Goal: Task Accomplishment & Management: Complete application form

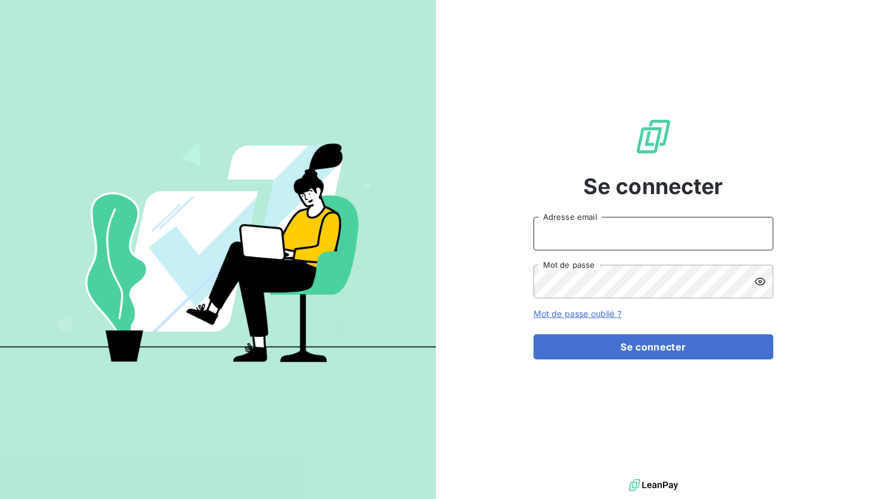
click at [564, 227] on input "Adresse email" at bounding box center [654, 234] width 240 height 34
type input "[PERSON_NAME][EMAIL_ADDRESS][PERSON_NAME][DOMAIN_NAME]"
click at [534, 335] on button "Se connecter" at bounding box center [654, 347] width 240 height 25
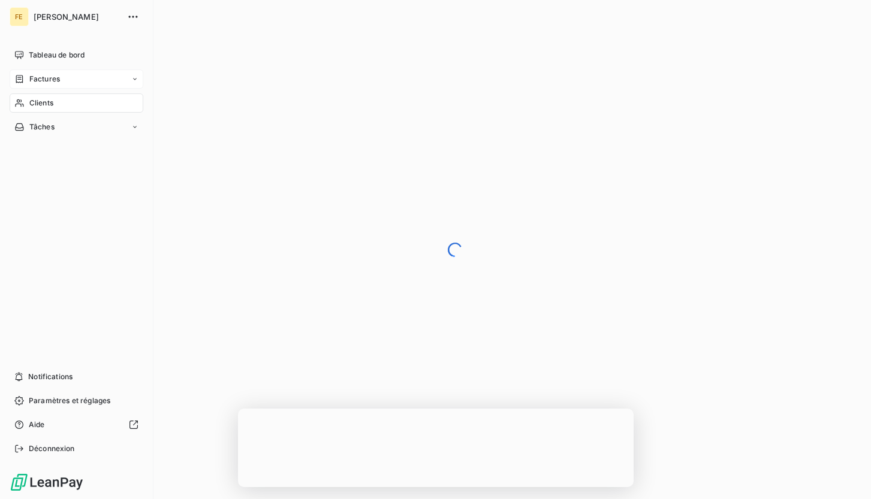
click at [50, 78] on span "Factures" at bounding box center [44, 79] width 31 height 11
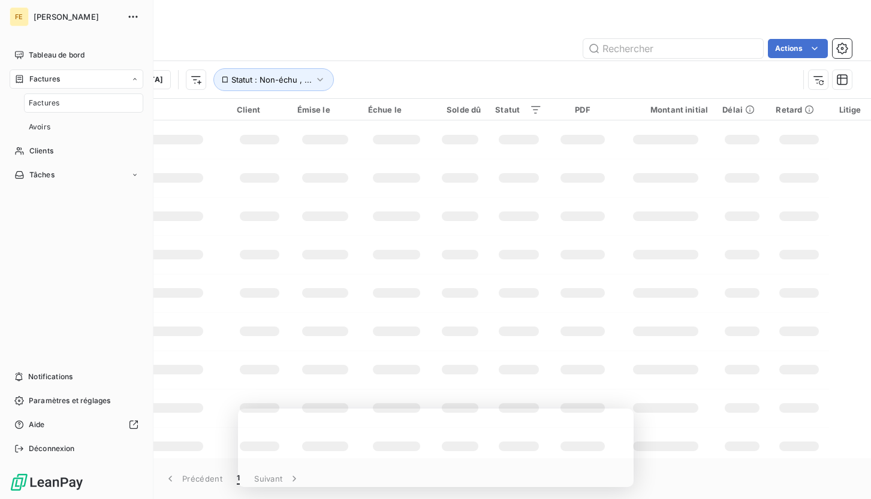
click at [51, 102] on span "Factures" at bounding box center [44, 103] width 31 height 11
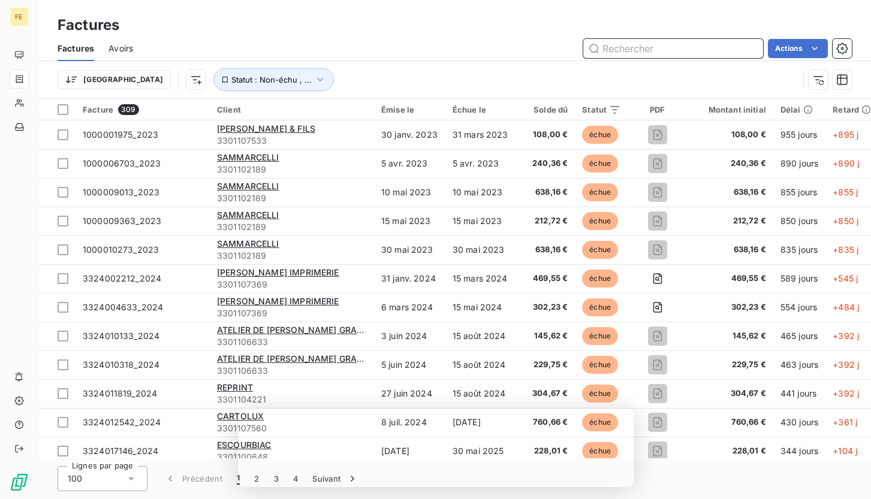
click at [659, 44] on input "text" at bounding box center [673, 48] width 180 height 19
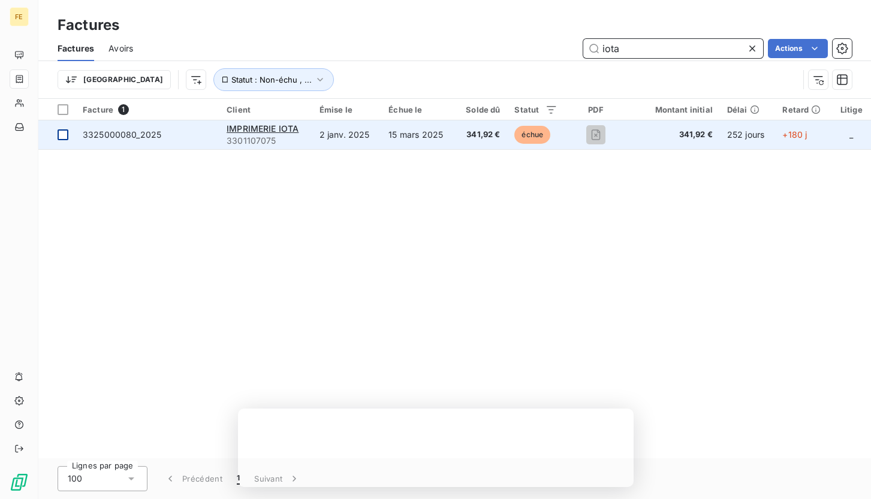
type input "iota"
click at [65, 134] on div at bounding box center [63, 134] width 11 height 11
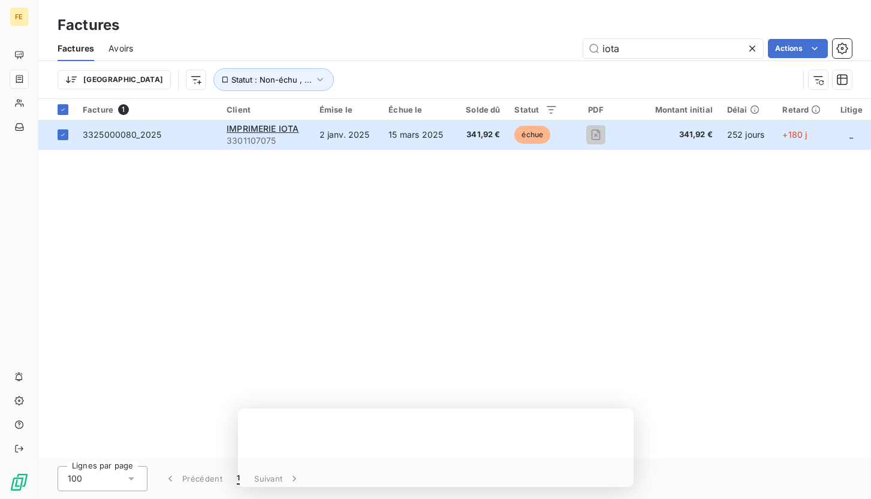
click at [123, 190] on div "Facture 1 Client Émise le Échue le Solde dû Statut PDF Montant initial Délai Re…" at bounding box center [454, 279] width 833 height 360
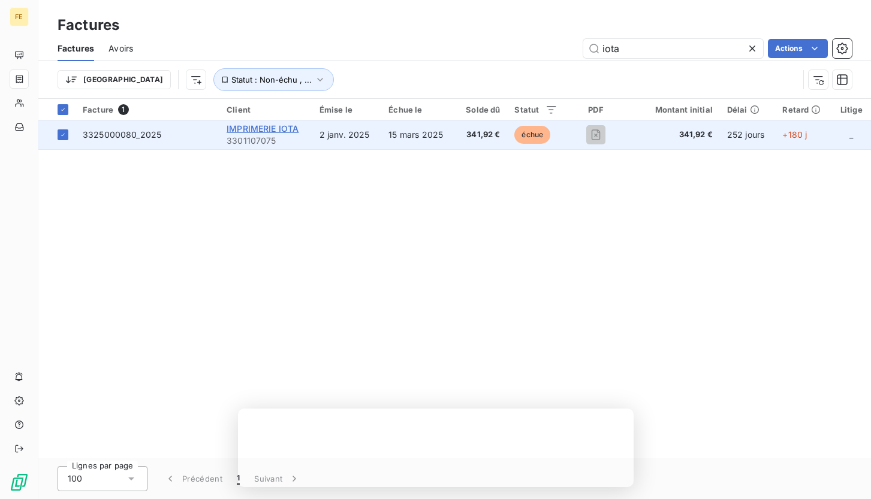
click at [240, 130] on span "IMPRIMERIE IOTA" at bounding box center [263, 128] width 72 height 10
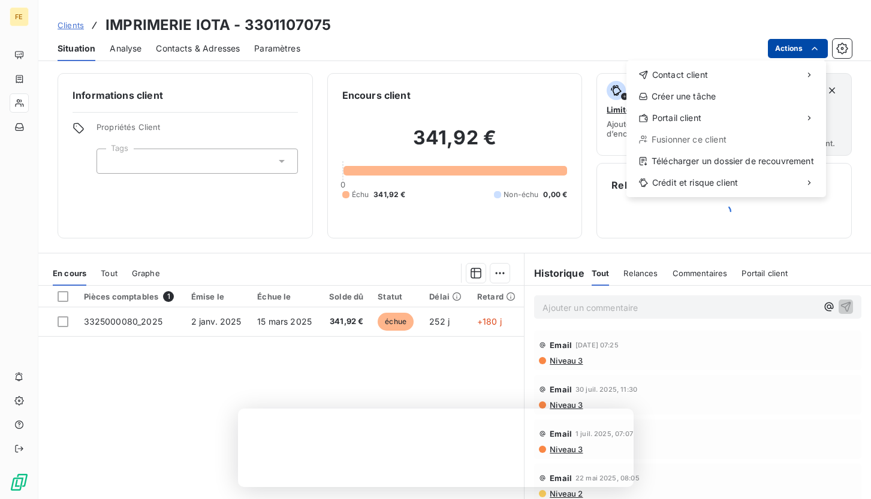
click at [790, 47] on html "FE Clients IMPRIMERIE IOTA - 3301107075 Situation Analyse Contacts & Adresses P…" at bounding box center [435, 249] width 871 height 499
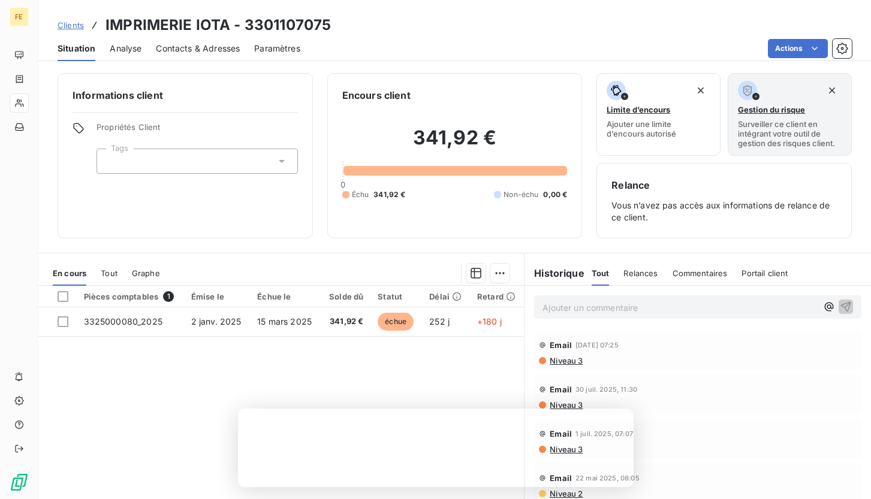
click at [188, 51] on html "FE Clients IMPRIMERIE IOTA - 3301107075 Situation Analyse Contacts & Adresses P…" at bounding box center [435, 249] width 871 height 499
click at [186, 50] on span "Contacts & Adresses" at bounding box center [198, 49] width 84 height 12
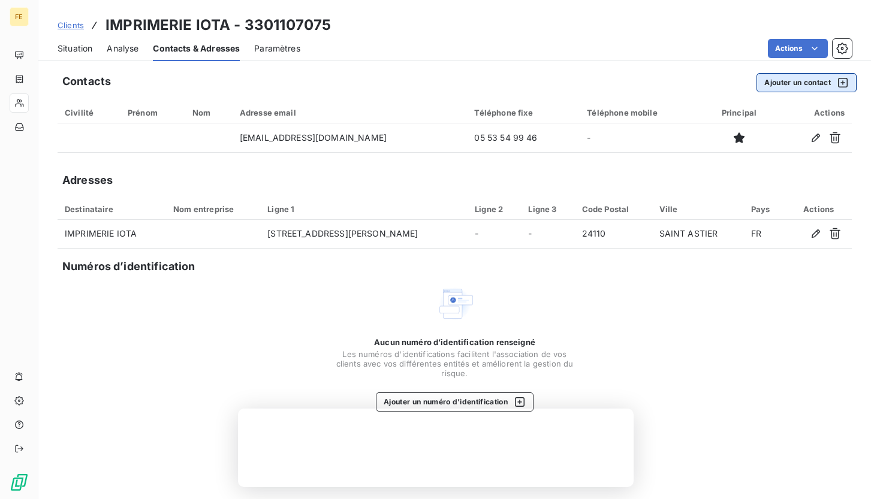
click at [842, 83] on icon "button" at bounding box center [843, 83] width 12 height 12
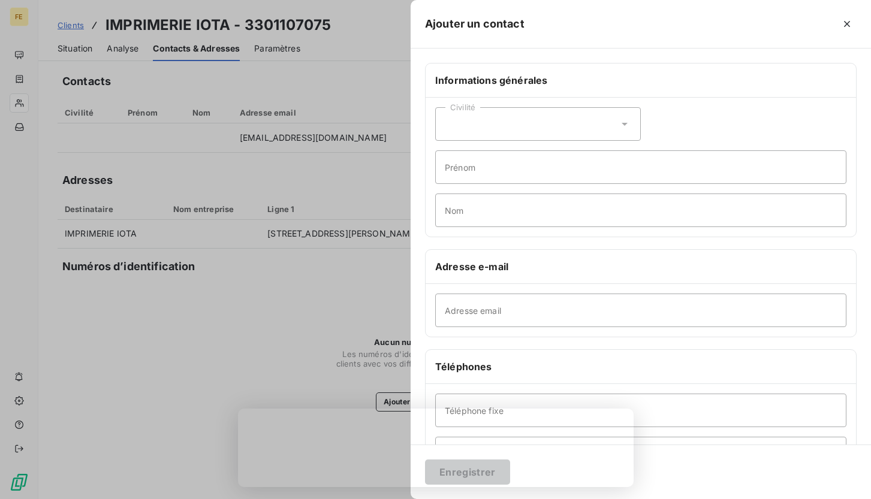
click at [510, 123] on div "Civilité" at bounding box center [538, 124] width 206 height 34
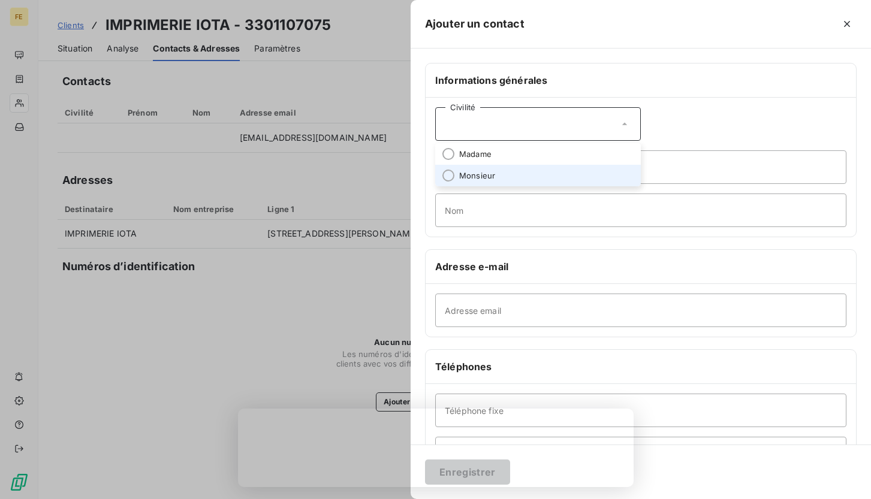
click at [479, 171] on span "Monsieur" at bounding box center [477, 175] width 36 height 11
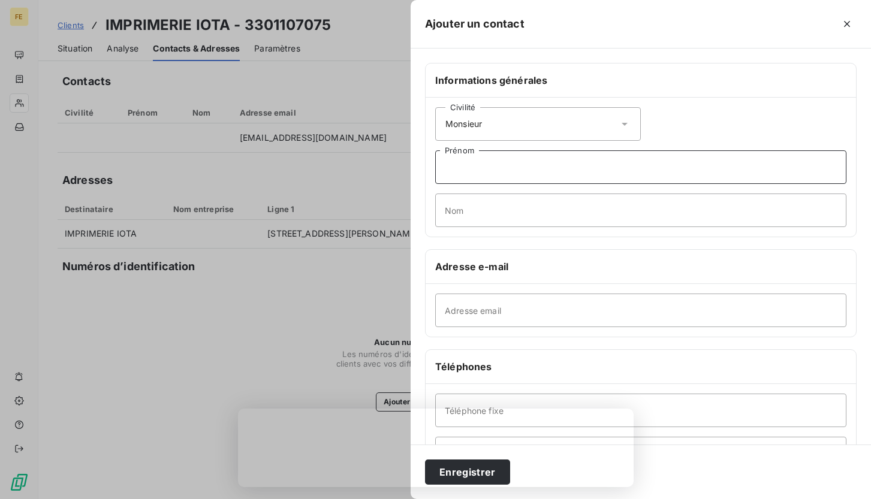
click at [479, 171] on input "Prénom" at bounding box center [640, 167] width 411 height 34
type input "[PERSON_NAME]"
type input "Desmoulin"
click at [482, 315] on input "Adresse email" at bounding box center [640, 311] width 411 height 34
paste input "[PERSON_NAME][EMAIL_ADDRESS][DOMAIN_NAME]"
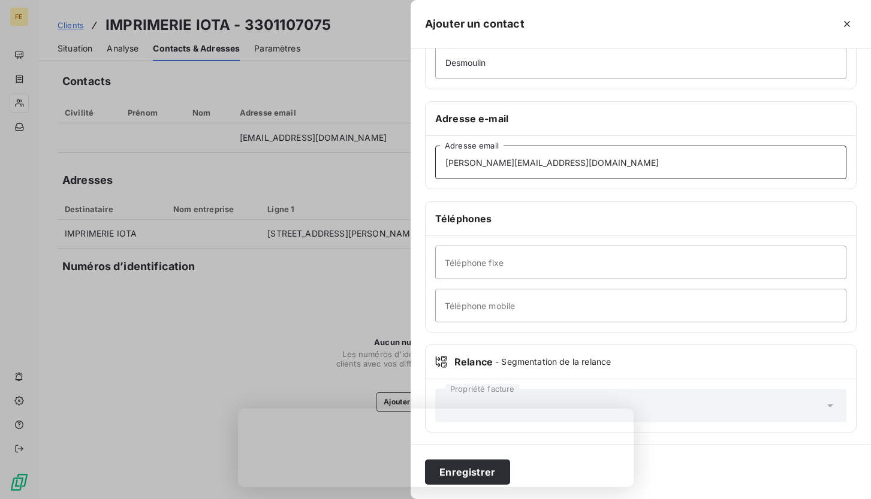
scroll to position [150, 0]
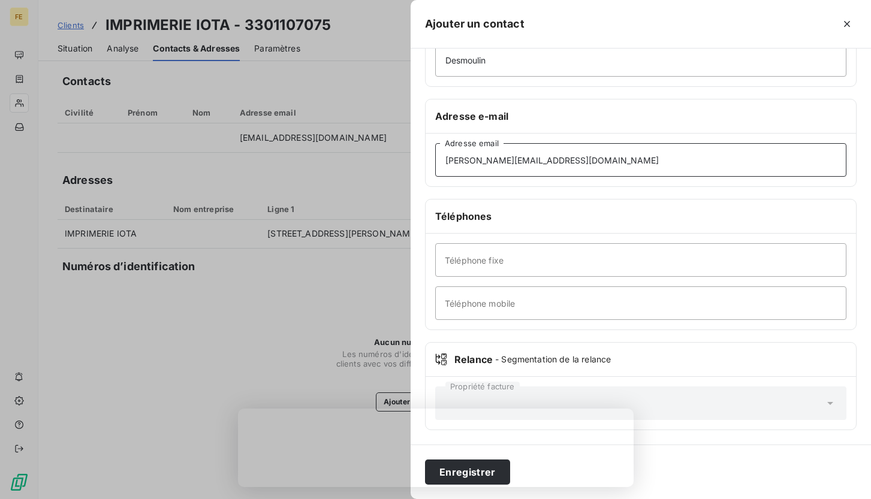
type input "[PERSON_NAME][EMAIL_ADDRESS][DOMAIN_NAME]"
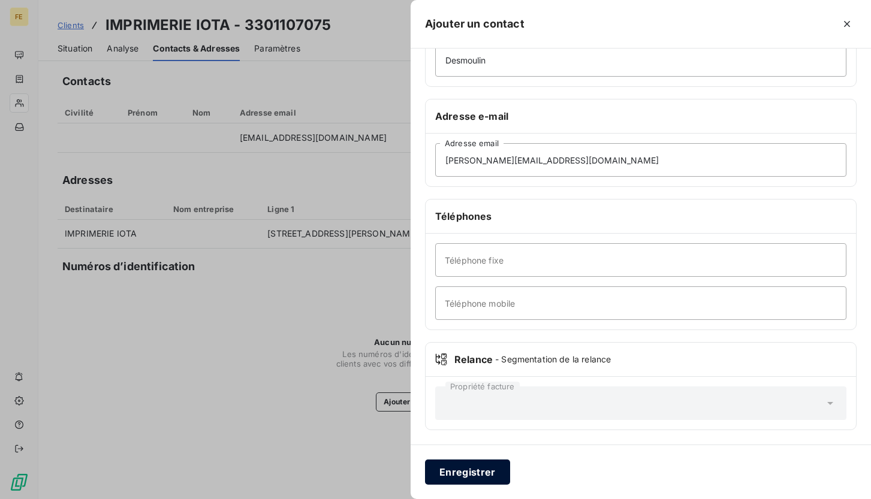
click at [470, 475] on button "Enregistrer" at bounding box center [467, 472] width 85 height 25
